Goal: Information Seeking & Learning: Learn about a topic

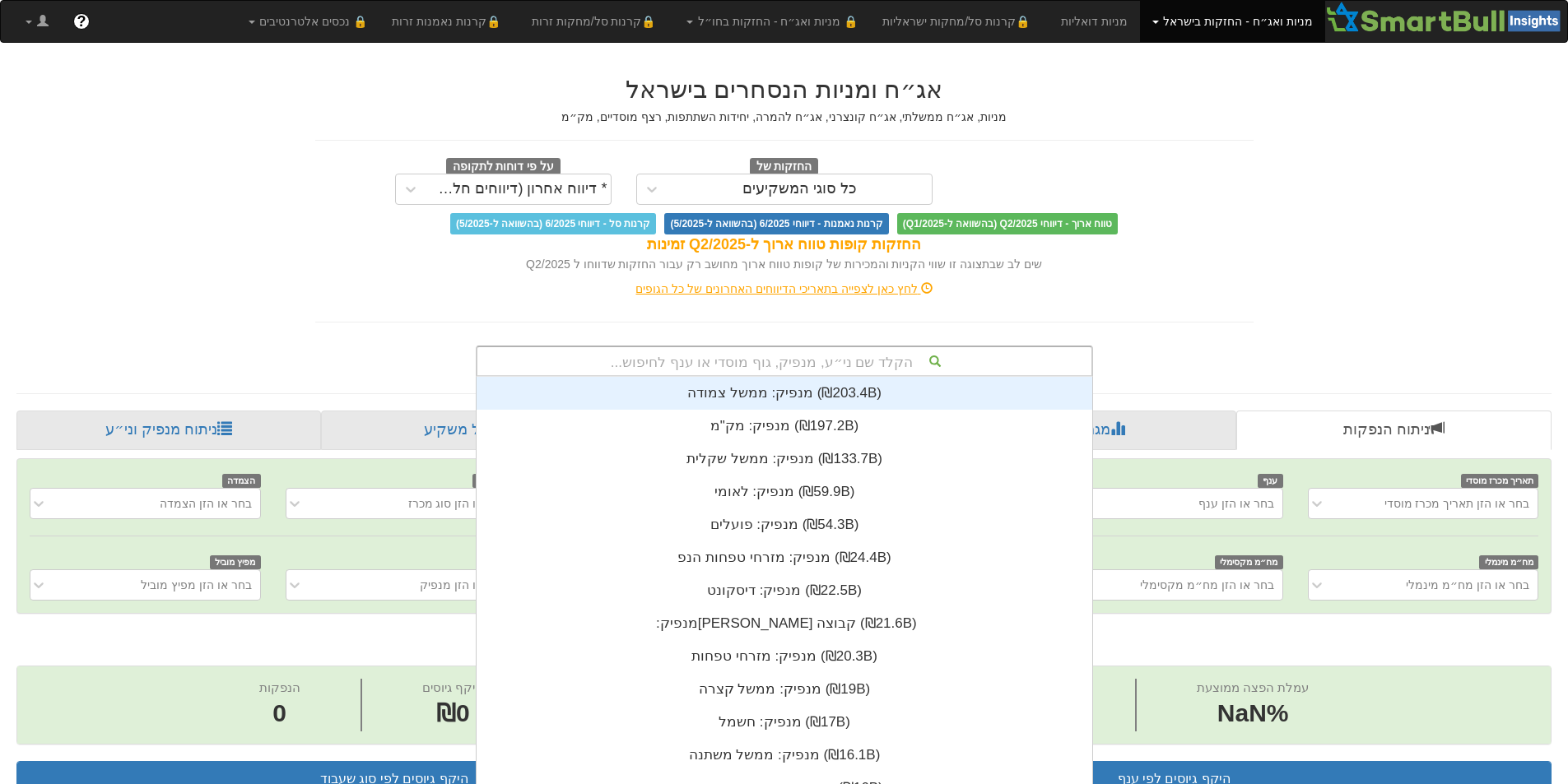
scroll to position [4, 0]
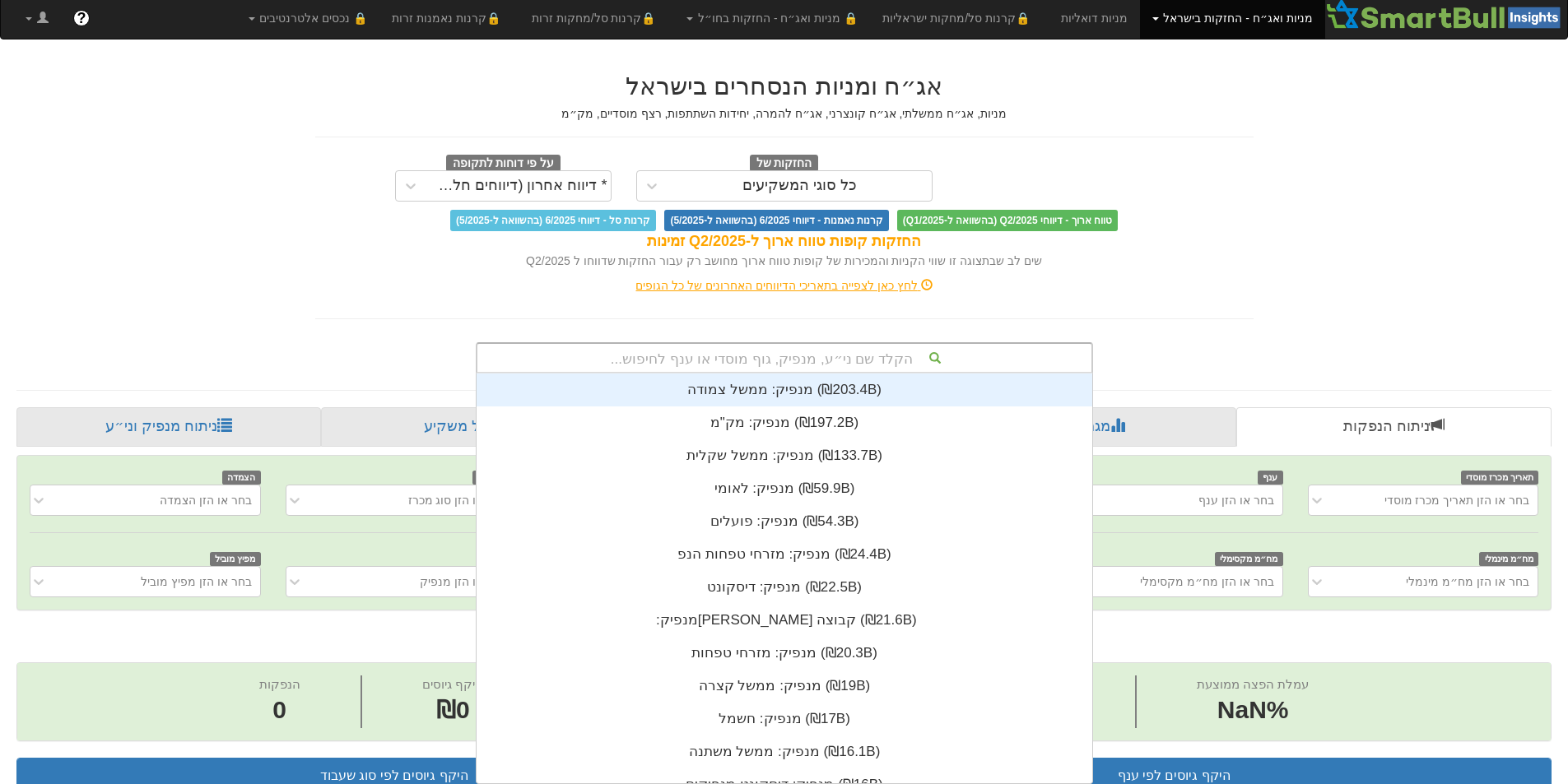
click at [844, 364] on div "הקלד שם ני״ע, מנפיק, גוף מוסדי או ענף לחיפוש..." at bounding box center [784, 358] width 614 height 28
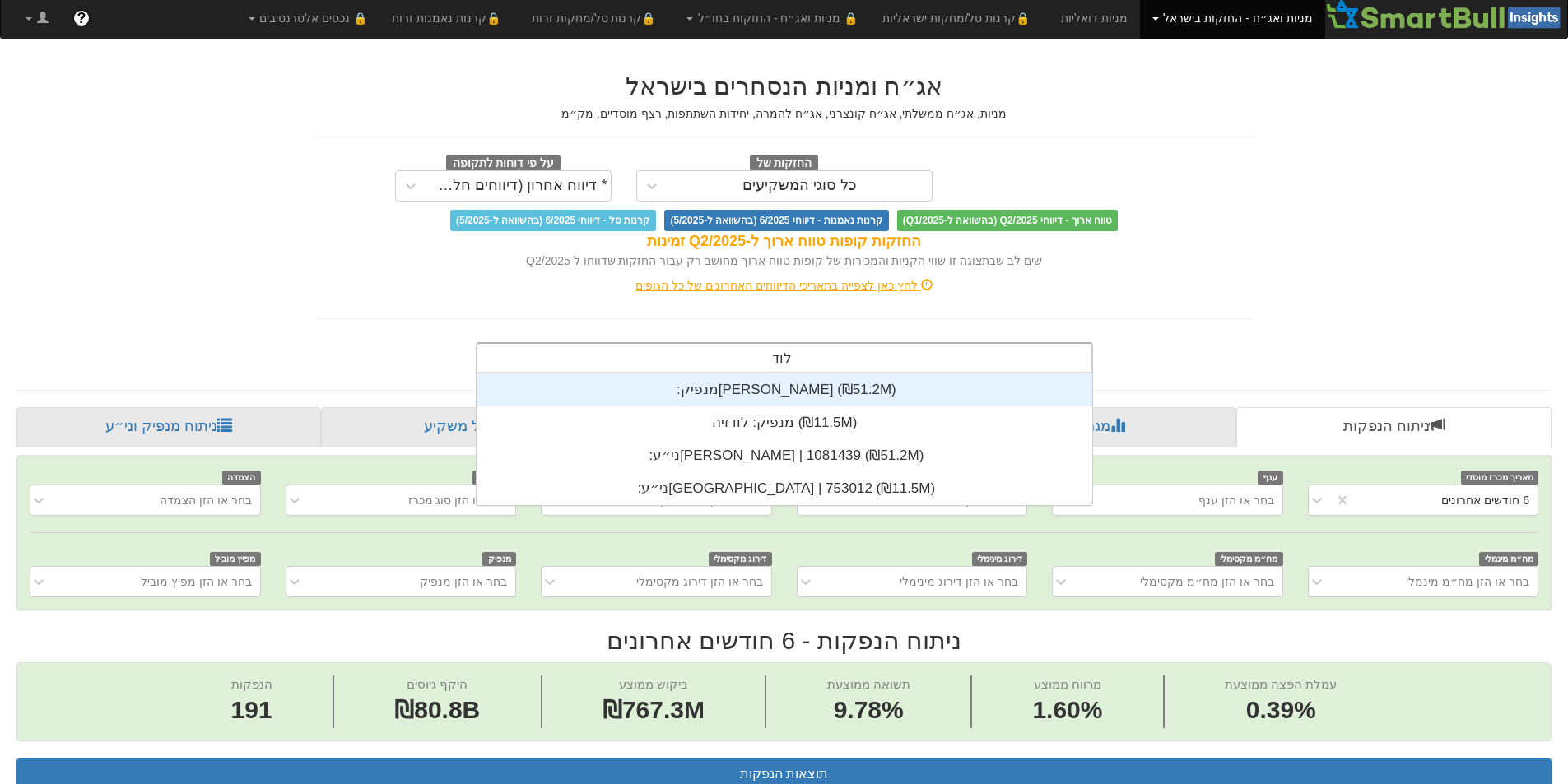
type input "[PERSON_NAME]"
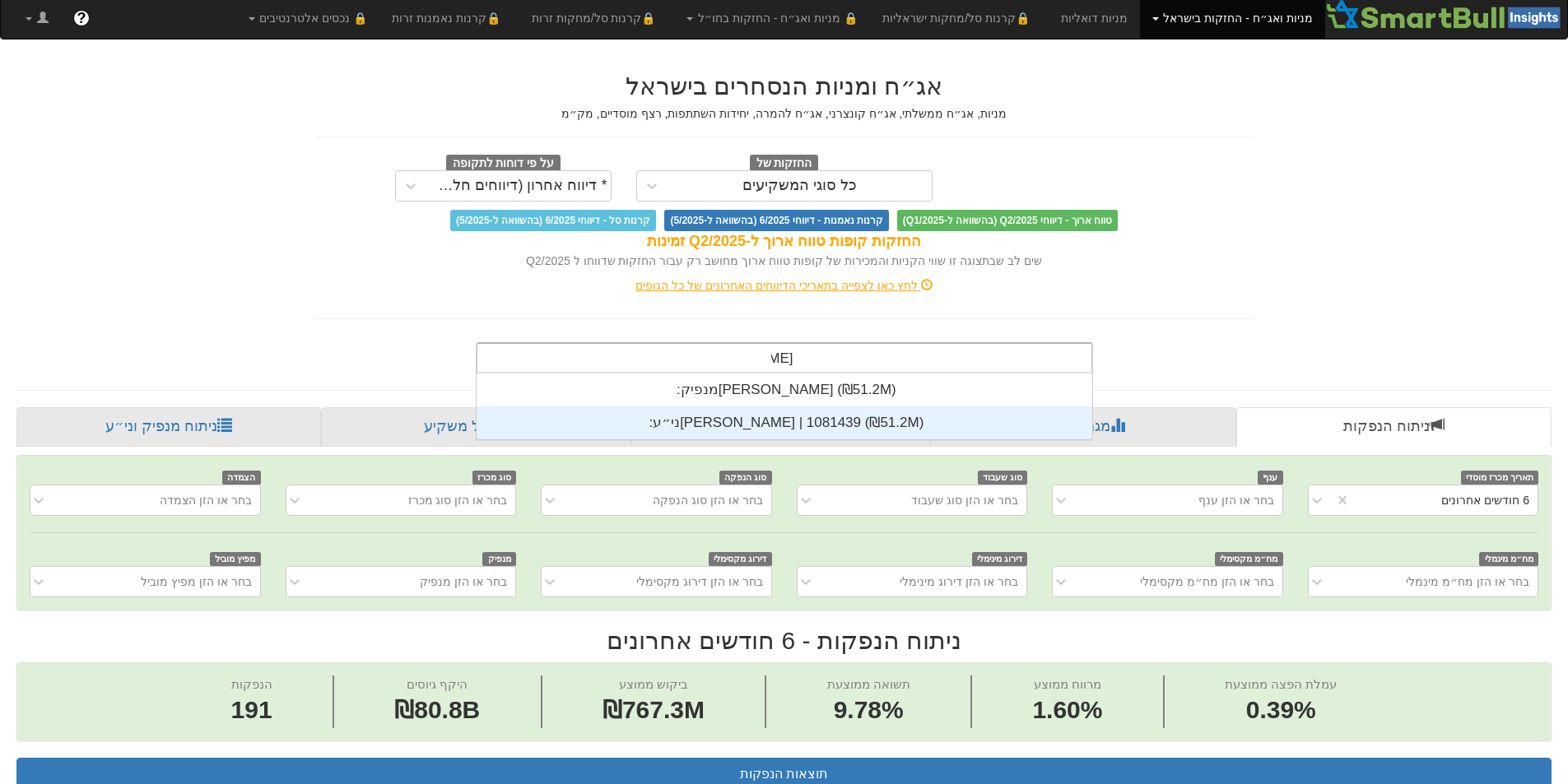
click at [819, 412] on div "ני״ע: ‏[PERSON_NAME] | 1081439 ‎(₪51.2M)‎" at bounding box center [784, 423] width 616 height 33
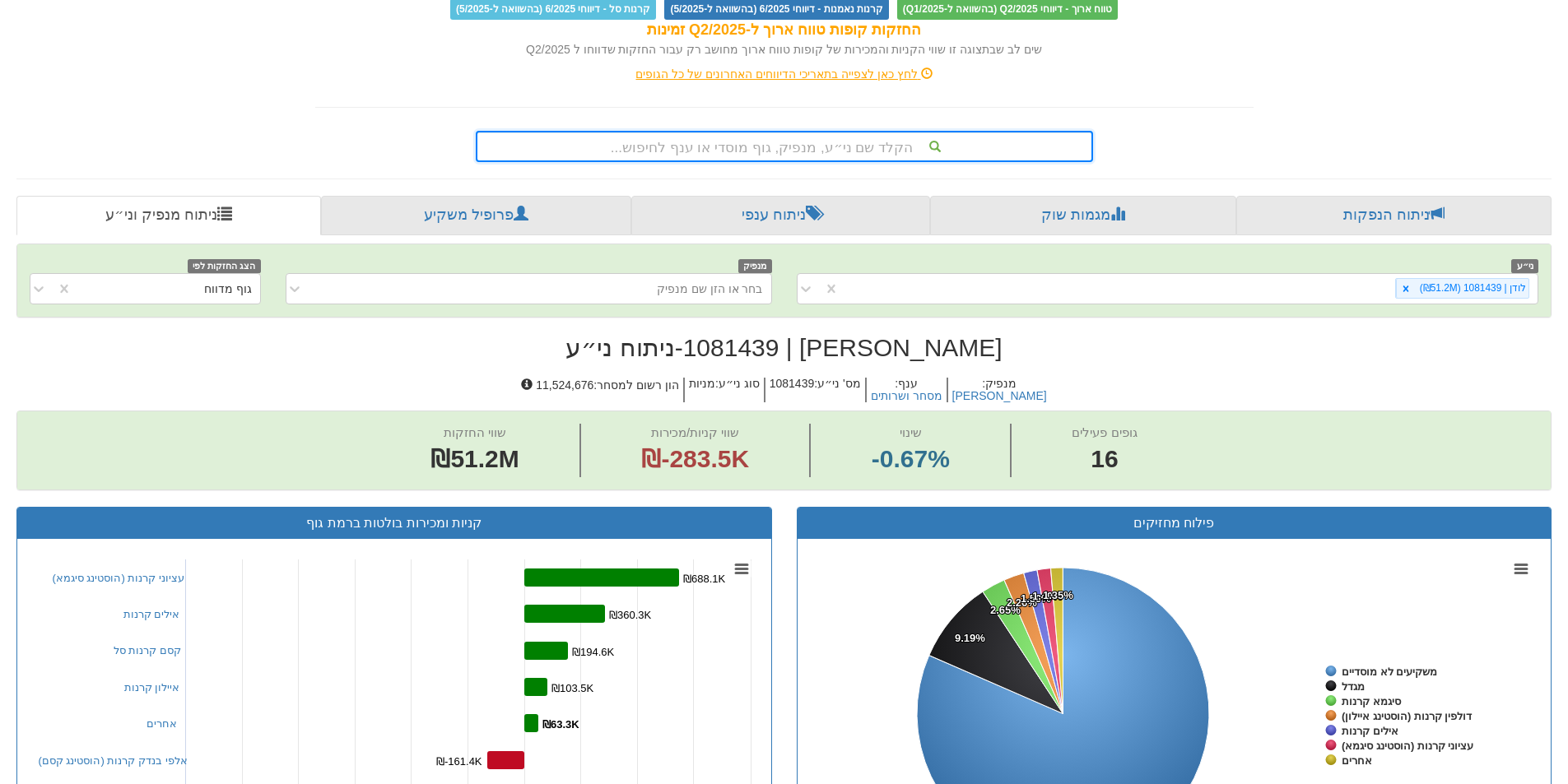
scroll to position [213, 0]
